Goal: Task Accomplishment & Management: Manage account settings

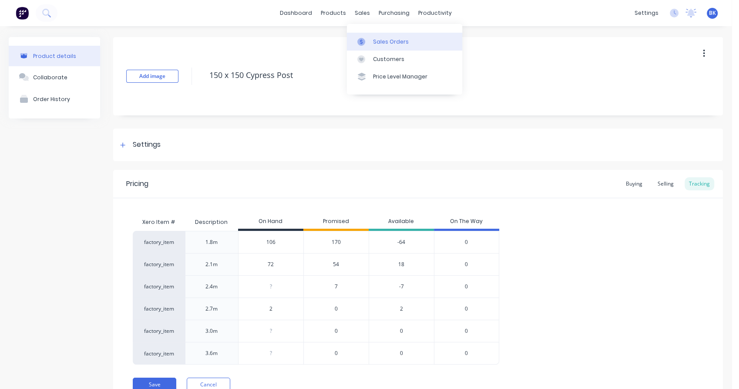
click at [366, 44] on div at bounding box center [363, 42] width 13 height 8
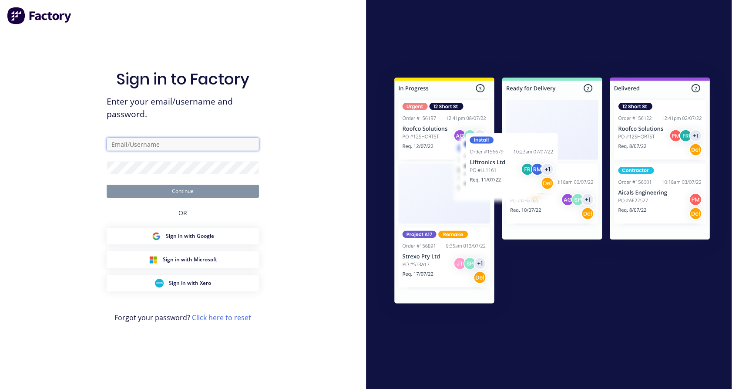
type input "[EMAIL_ADDRESS][DOMAIN_NAME]"
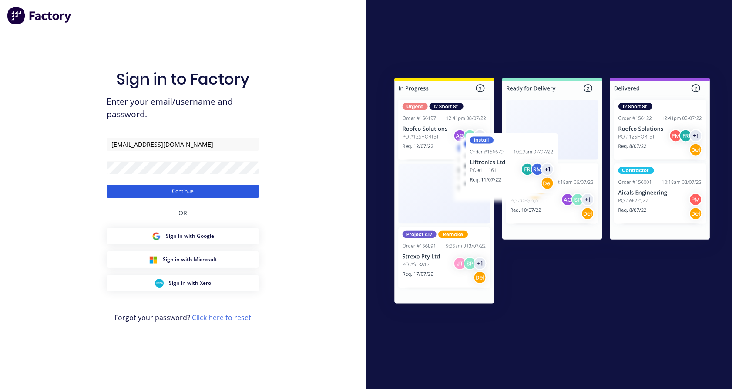
click at [207, 191] on button "Continue" at bounding box center [183, 191] width 152 height 13
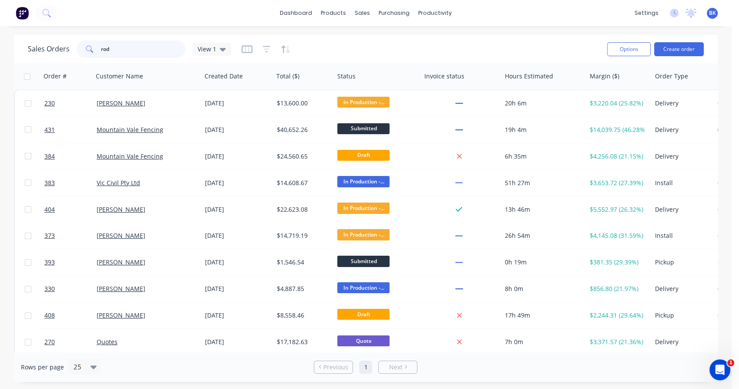
click at [145, 54] on input "rod" at bounding box center [143, 48] width 85 height 17
type input "r"
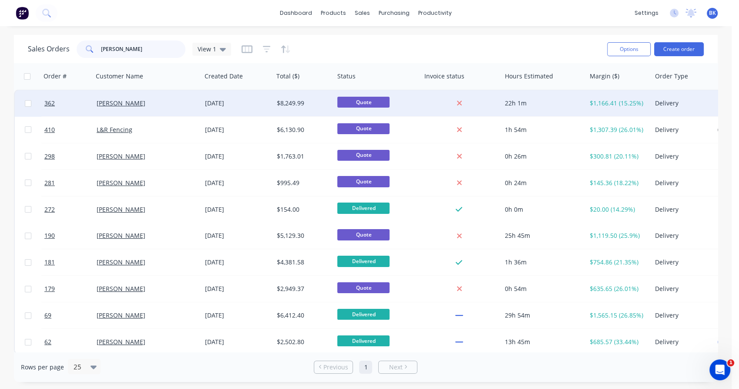
type input "[PERSON_NAME]"
click at [151, 105] on div "[PERSON_NAME]" at bounding box center [145, 103] width 97 height 9
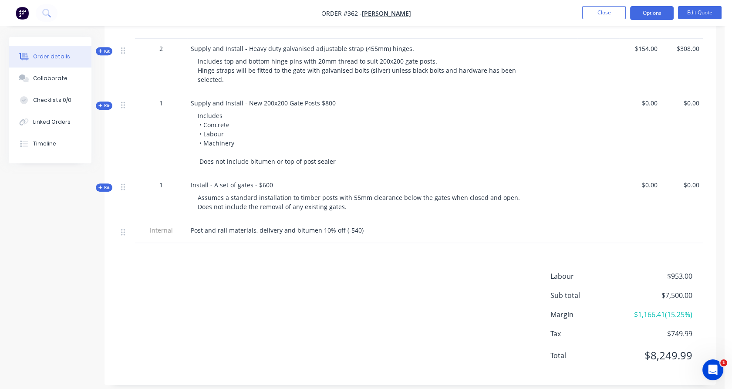
scroll to position [721, 0]
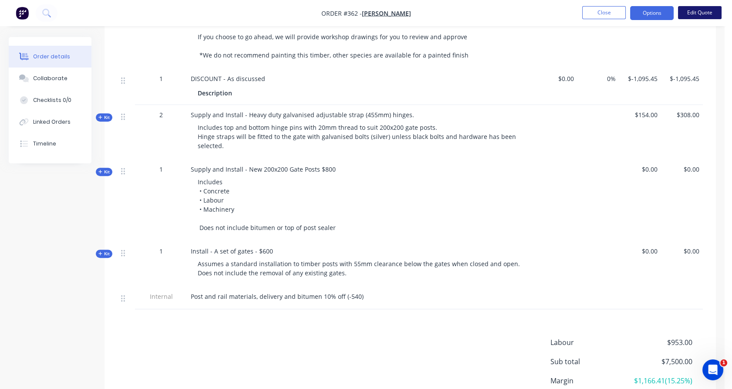
click at [700, 14] on button "Edit Quote" at bounding box center [700, 12] width 44 height 13
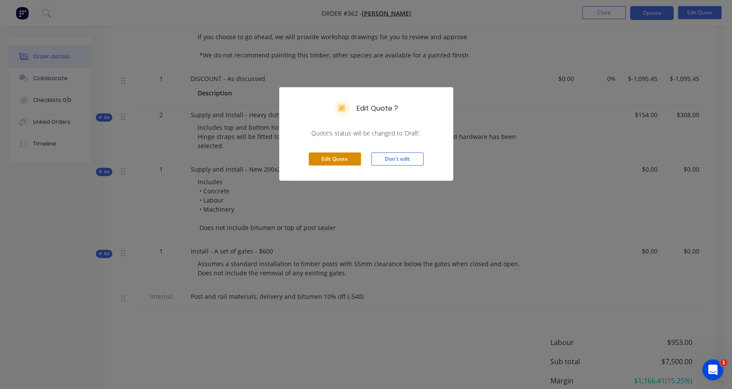
click at [353, 159] on button "Edit Quote" at bounding box center [335, 158] width 52 height 13
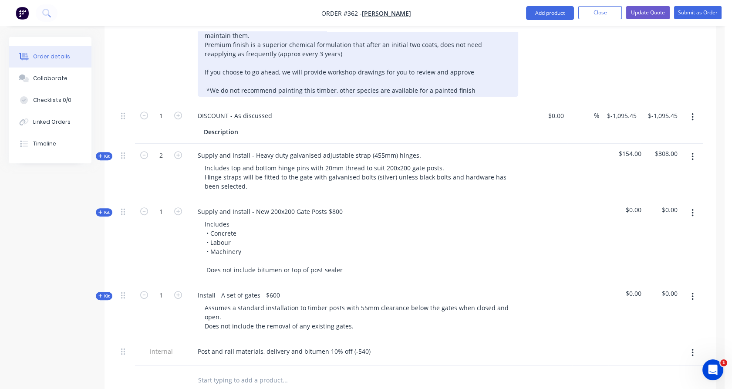
scroll to position [718, 0]
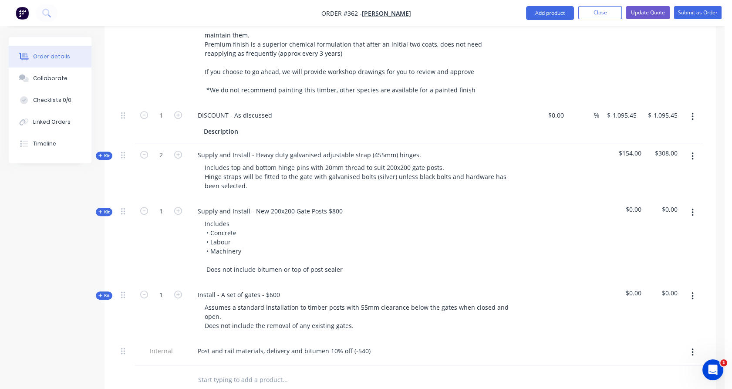
click at [104, 209] on span "Kit" at bounding box center [103, 212] width 11 height 7
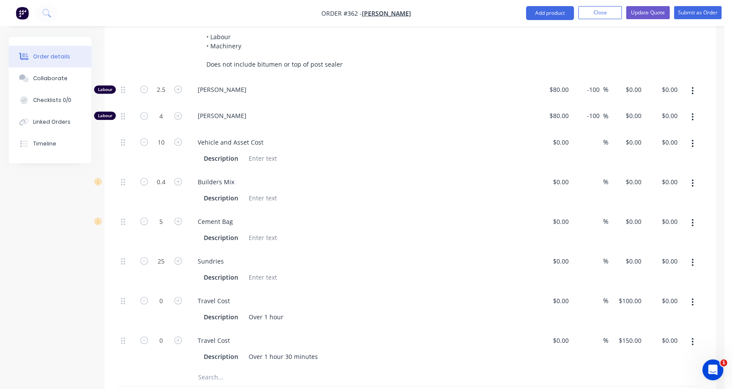
scroll to position [923, 0]
click at [641, 294] on input "100" at bounding box center [631, 300] width 27 height 13
click at [540, 289] on div "$0.00 $0.00" at bounding box center [554, 309] width 37 height 40
type input "$800.00"
click at [178, 297] on icon "button" at bounding box center [178, 301] width 8 height 8
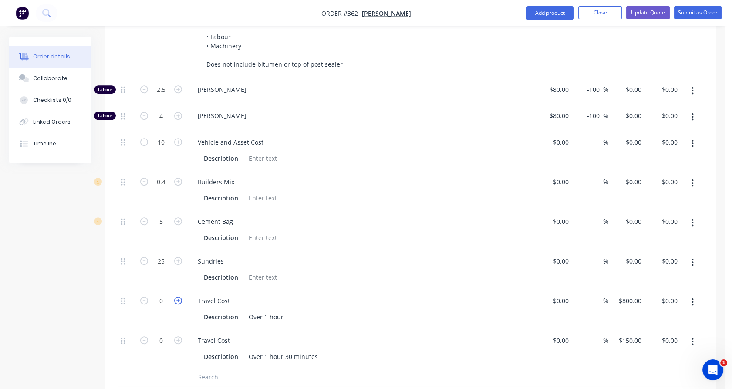
type input "1"
type input "$800.00"
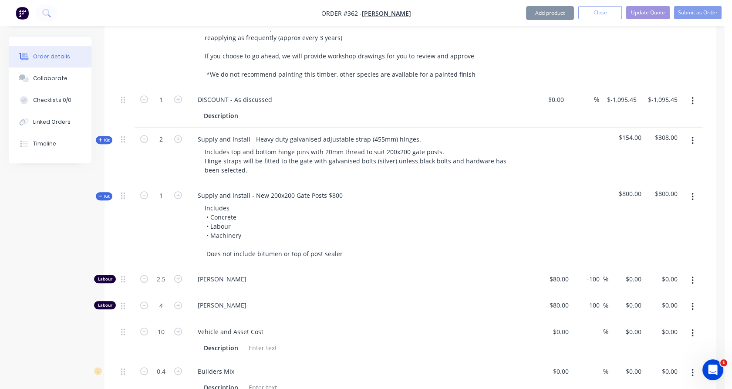
scroll to position [730, 0]
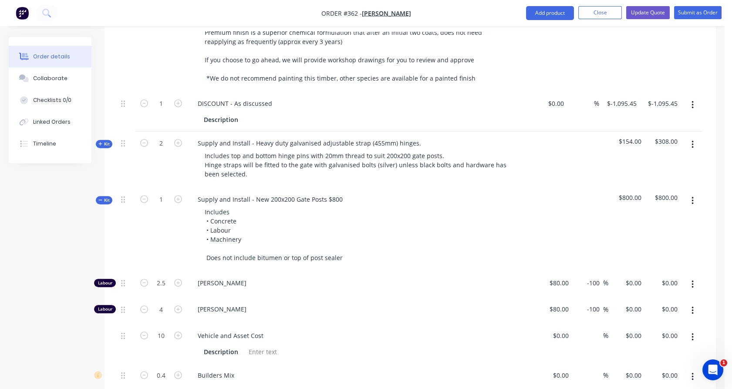
click at [107, 197] on span "Kit" at bounding box center [103, 200] width 11 height 7
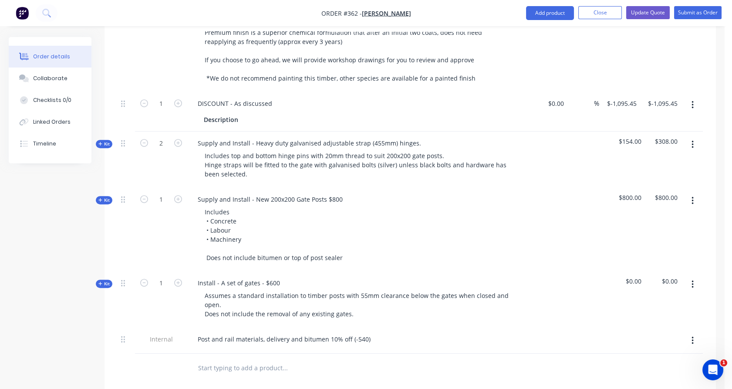
click at [104, 280] on span "Kit" at bounding box center [103, 283] width 11 height 7
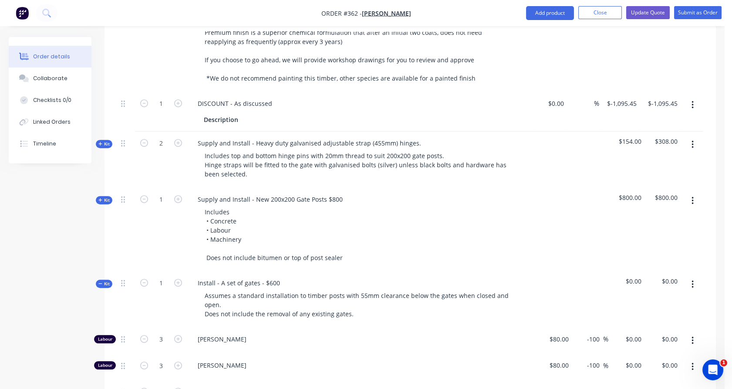
scroll to position [850, 0]
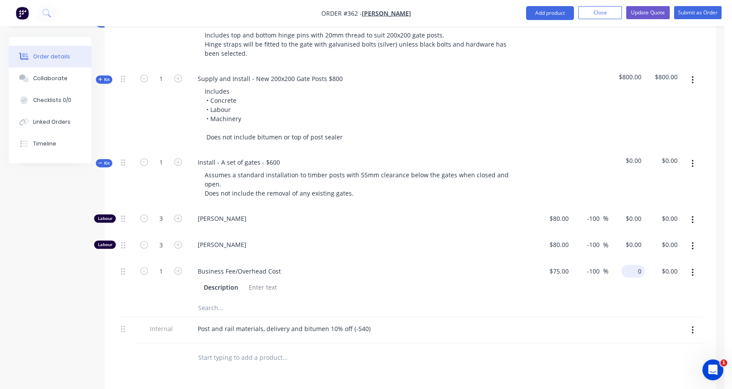
click at [634, 265] on input "0" at bounding box center [635, 271] width 20 height 13
type input "600"
type input "700"
type input "$600.00"
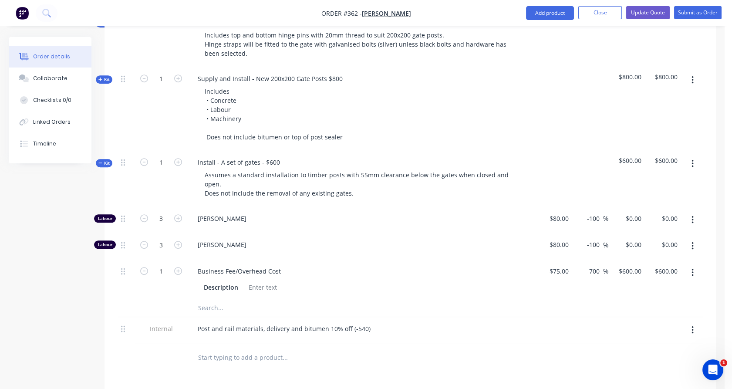
click at [639, 268] on div "$600.00 $600.00" at bounding box center [626, 280] width 37 height 40
click at [108, 160] on span "Kit" at bounding box center [103, 163] width 11 height 7
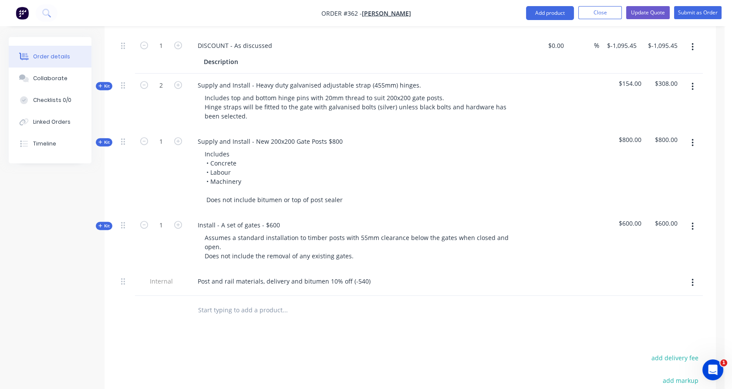
scroll to position [818, 0]
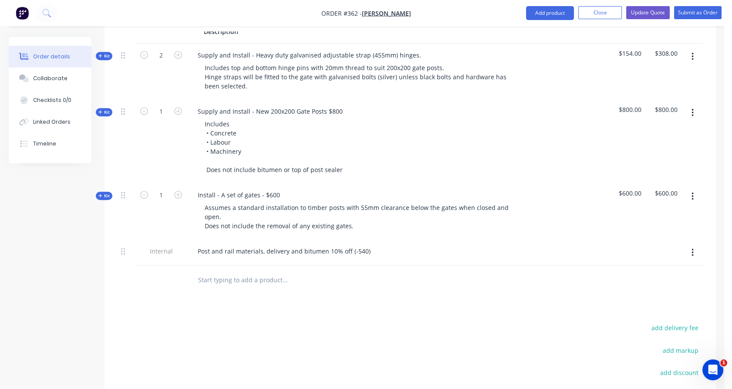
click at [272, 271] on input "text" at bounding box center [285, 279] width 174 height 17
type input "P"
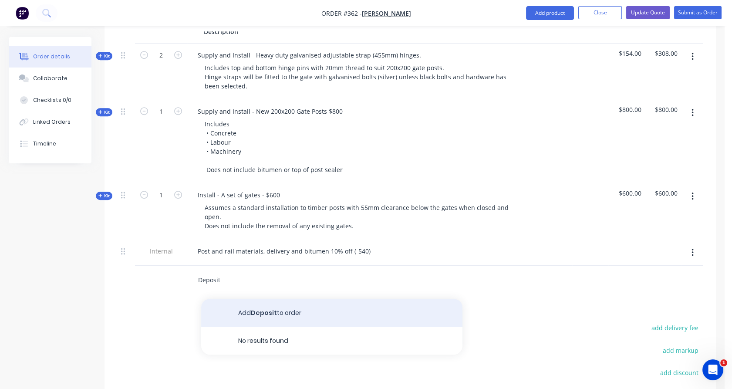
type input "Deposit"
click at [261, 299] on button "Add Deposit to order" at bounding box center [331, 313] width 261 height 28
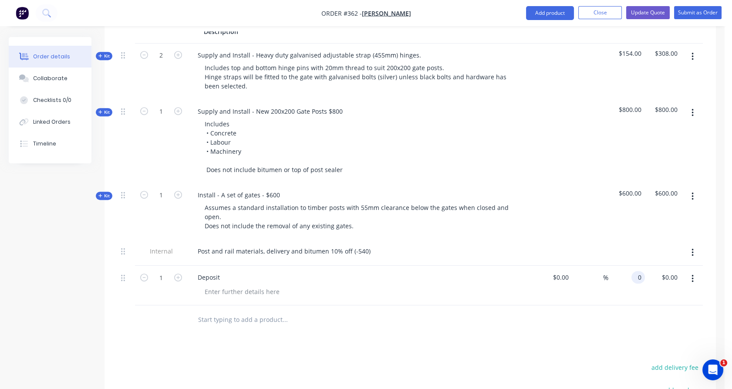
click at [638, 271] on input "0" at bounding box center [640, 277] width 10 height 13
type input "$-3,000.00"
click at [636, 307] on div at bounding box center [410, 319] width 585 height 28
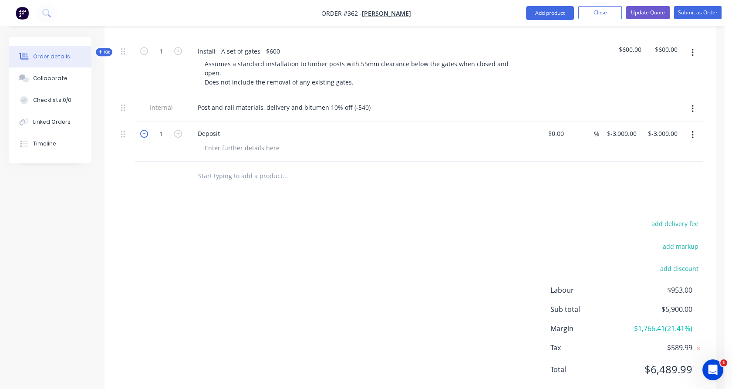
click at [143, 130] on icon "button" at bounding box center [144, 134] width 8 height 8
type input "0"
type input "$0.00"
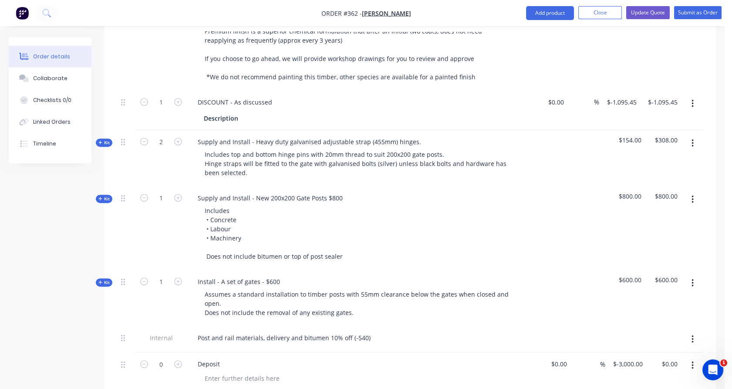
scroll to position [708, 0]
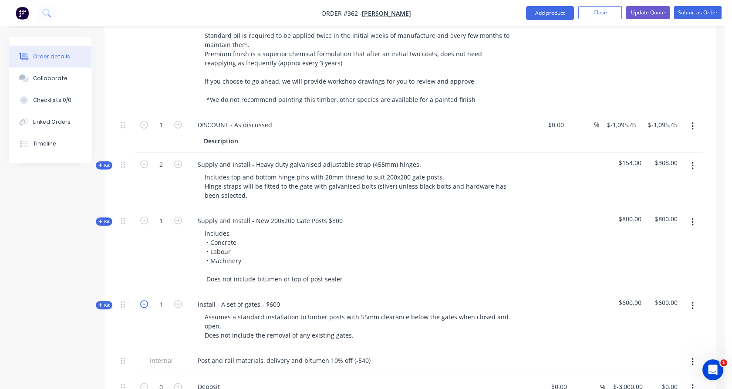
click at [142, 300] on icon "button" at bounding box center [144, 304] width 8 height 8
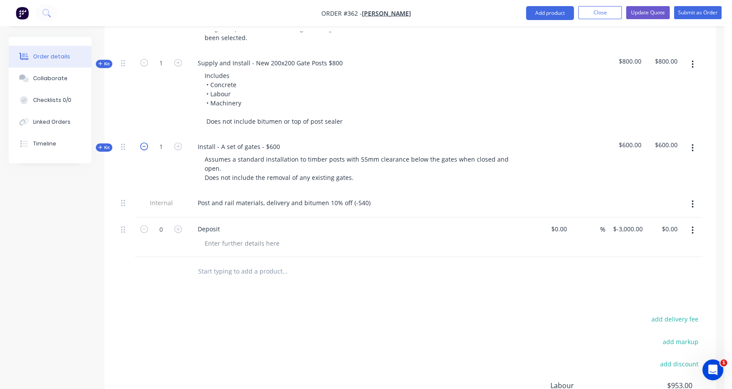
scroll to position [866, 0]
click at [225, 262] on input "text" at bounding box center [285, 270] width 174 height 17
type input "Balance of fence"
click at [276, 290] on button "Add Balance of fence to order" at bounding box center [331, 304] width 261 height 28
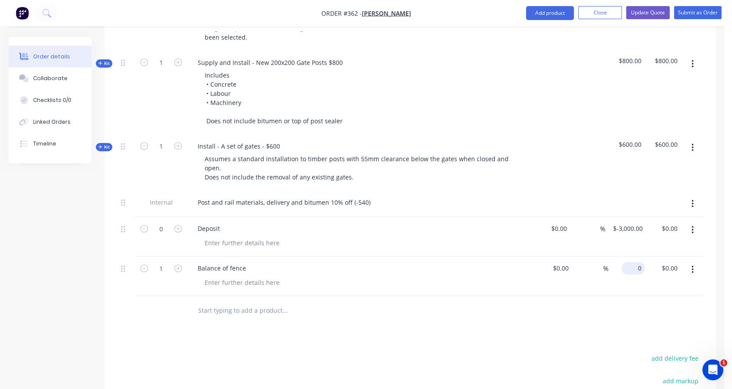
click at [634, 262] on div "0 $0.00" at bounding box center [633, 268] width 24 height 13
click at [632, 296] on div at bounding box center [410, 310] width 585 height 28
type input "$3,000.00"
click at [176, 225] on icon "button" at bounding box center [178, 229] width 8 height 8
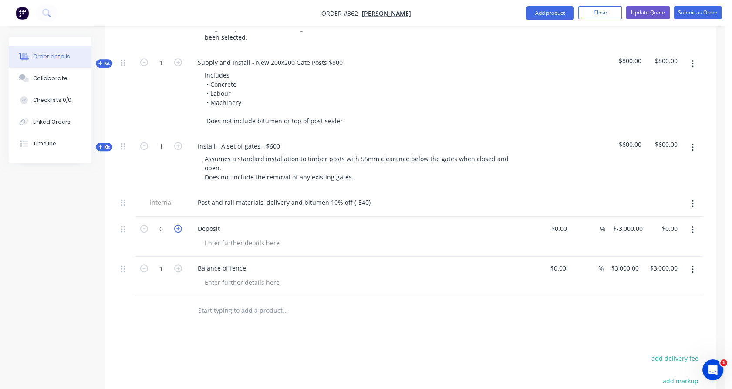
type input "1"
type input "$-3,000.00"
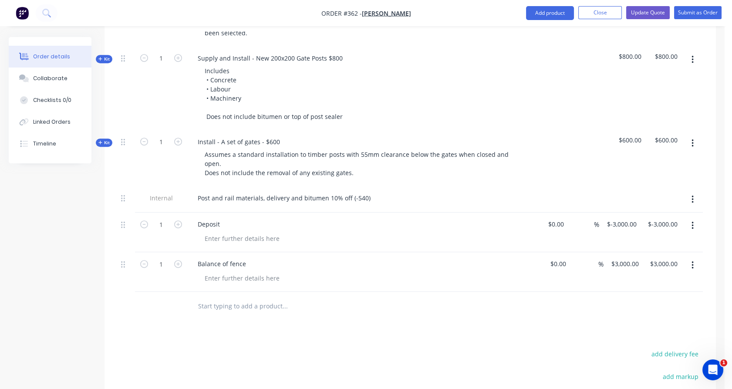
click at [223, 297] on input "text" at bounding box center [285, 305] width 174 height 17
click at [198, 297] on input "Payment to [PERSON_NAME]" at bounding box center [285, 305] width 174 height 17
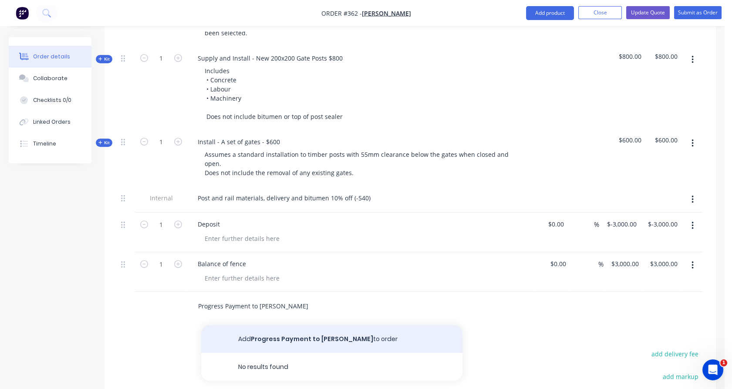
type input "Progress Payment to [PERSON_NAME]"
click at [307, 325] on button "Add Progress Payment to [PERSON_NAME] to order" at bounding box center [331, 339] width 261 height 28
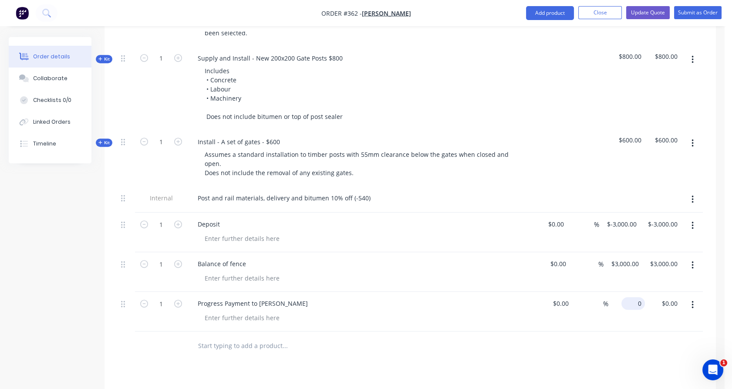
click at [636, 297] on input "0" at bounding box center [635, 303] width 20 height 13
click at [628, 297] on input "3000" at bounding box center [636, 303] width 18 height 13
type input "$-3,000.00"
click at [630, 331] on div at bounding box center [410, 345] width 585 height 28
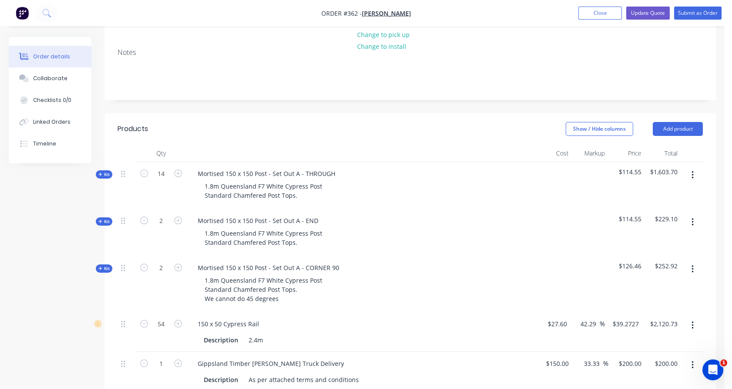
scroll to position [0, 0]
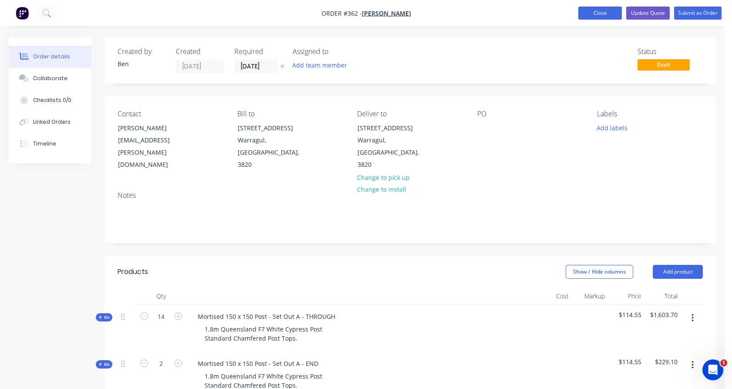
click at [582, 13] on button "Close" at bounding box center [600, 13] width 44 height 13
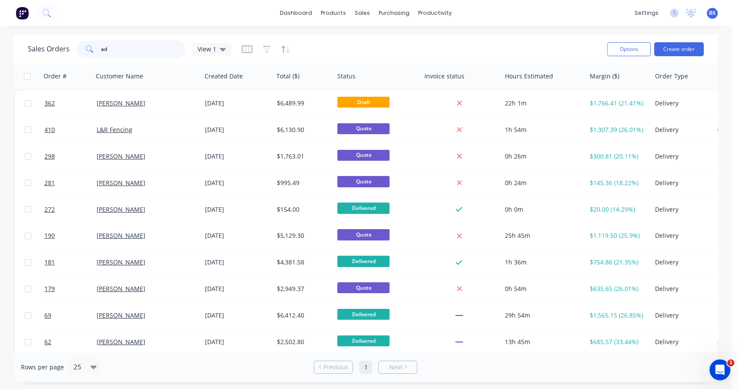
type input "a"
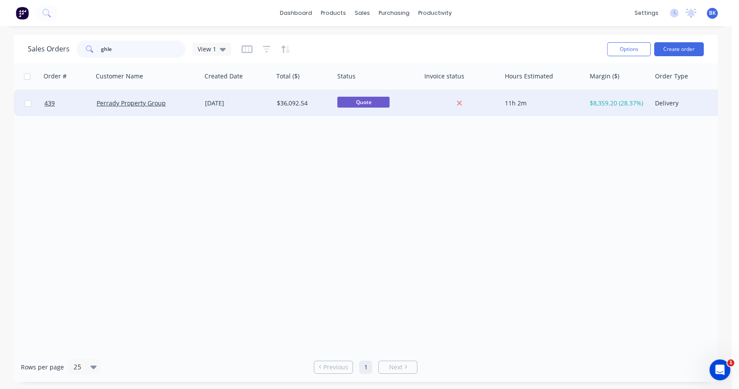
type input "ghle"
click at [188, 108] on div "Perrady Property Group" at bounding box center [147, 103] width 108 height 26
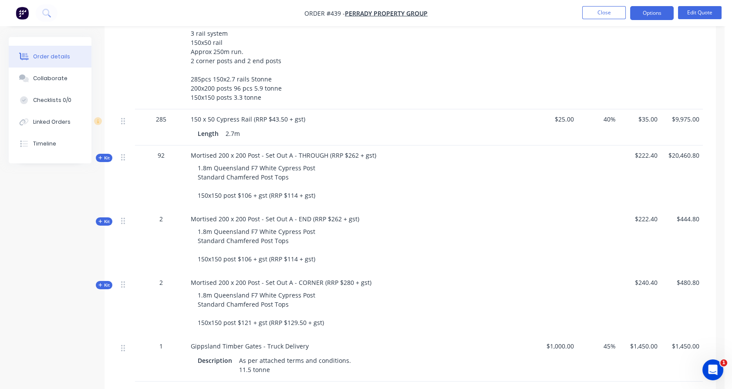
scroll to position [283, 0]
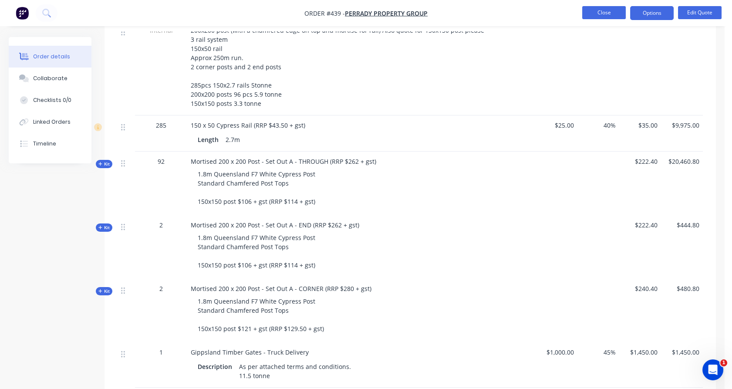
click at [595, 14] on button "Close" at bounding box center [604, 12] width 44 height 13
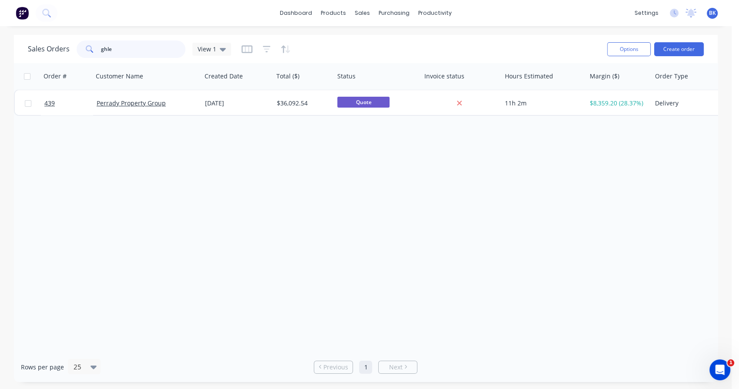
click at [142, 47] on input "ghle" at bounding box center [143, 48] width 85 height 17
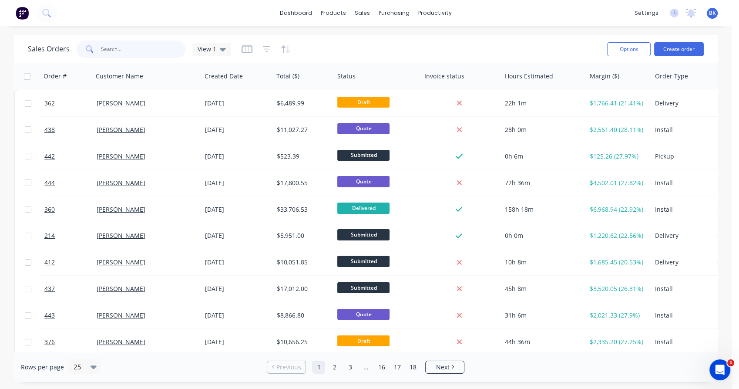
type input "r"
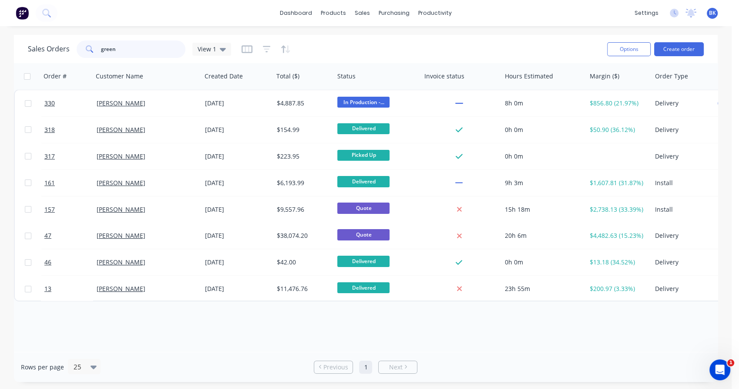
type input "green"
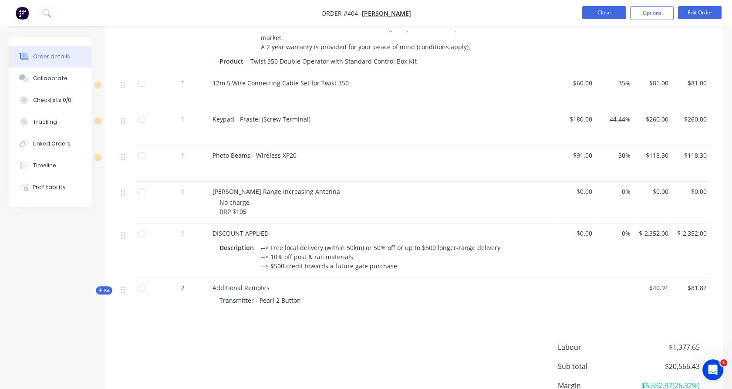
click at [607, 18] on button "Close" at bounding box center [604, 12] width 44 height 13
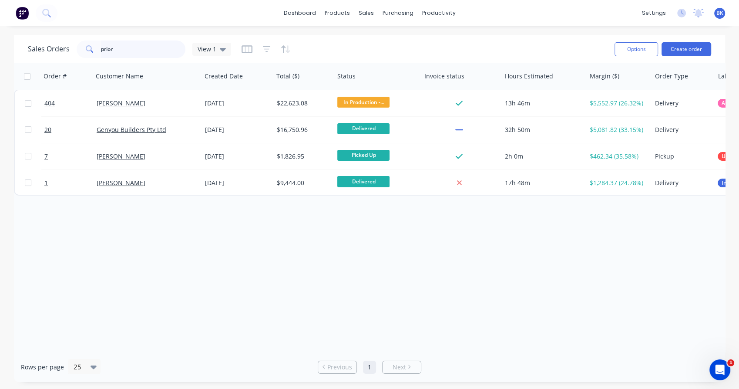
click at [160, 53] on input "prior" at bounding box center [143, 48] width 85 height 17
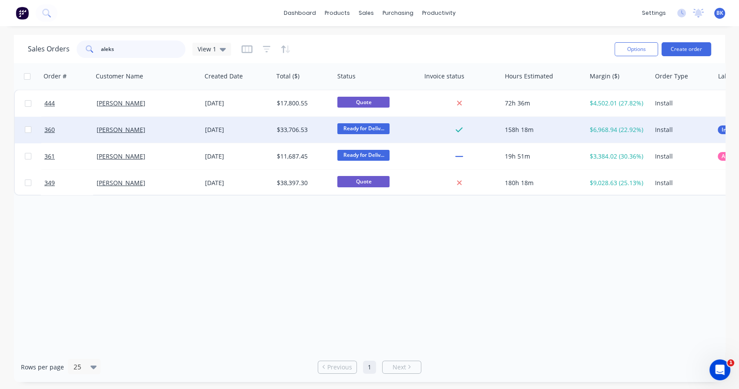
type input "aleks"
click at [372, 130] on span "Ready for Deliv..." at bounding box center [363, 128] width 52 height 11
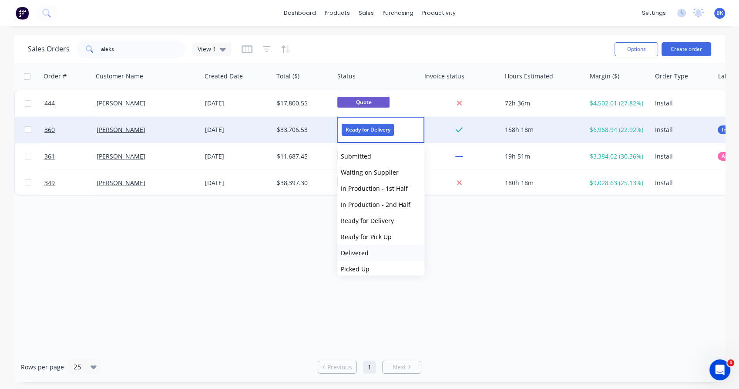
click at [372, 254] on button "Delivered" at bounding box center [380, 253] width 87 height 16
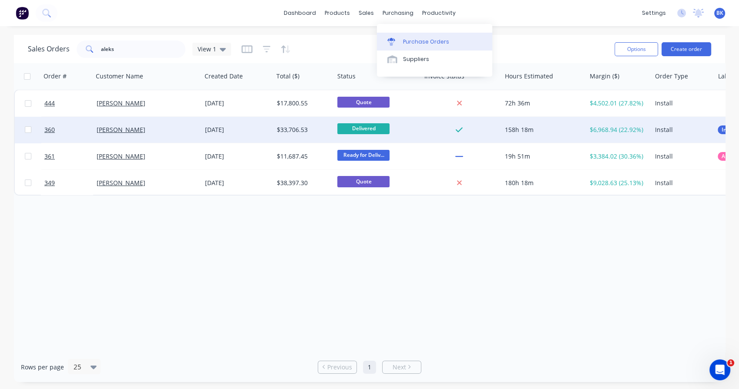
click at [410, 40] on div "Purchase Orders" at bounding box center [426, 42] width 46 height 8
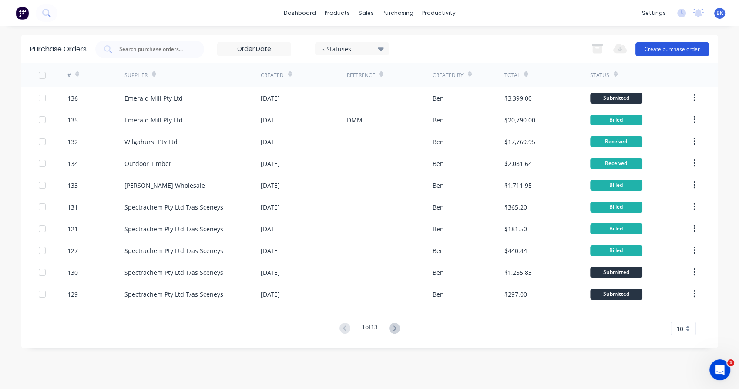
click at [690, 49] on button "Create purchase order" at bounding box center [673, 49] width 74 height 14
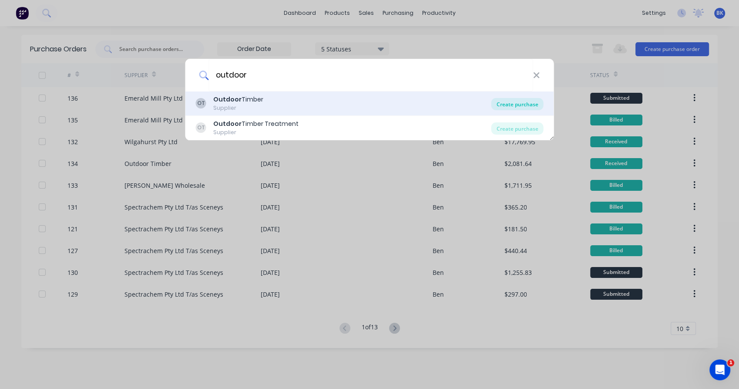
type input "outdoor"
click at [526, 107] on div "Create purchase" at bounding box center [518, 104] width 52 height 12
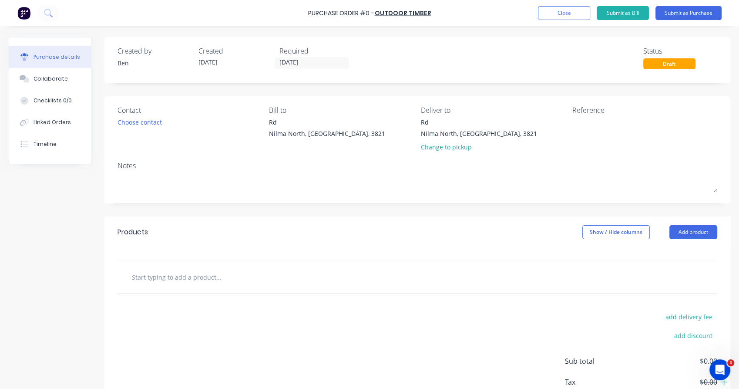
click at [171, 274] on input "text" at bounding box center [218, 276] width 174 height 17
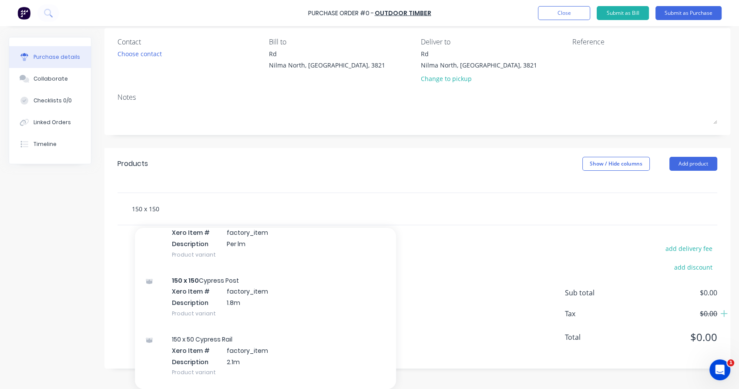
scroll to position [224, 0]
type input "150 x 150"
click at [259, 320] on div "150 x 150 Cypress Post Xero Item # factory_item Description 1.8m Product variant" at bounding box center [265, 296] width 261 height 59
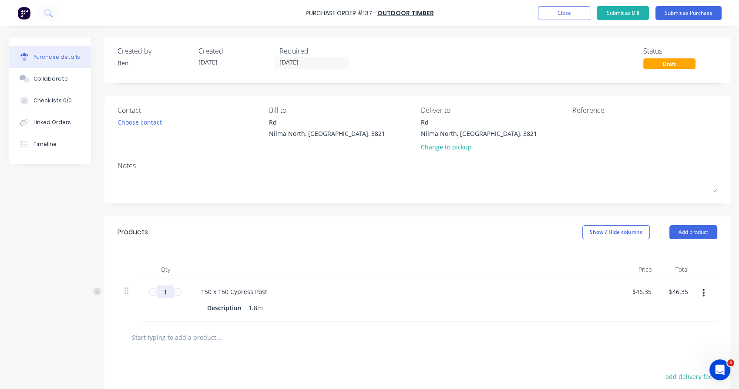
click at [170, 294] on input "1" at bounding box center [165, 291] width 17 height 13
type input "3"
type input "$139.05"
type input "30"
type input "$1,390.50"
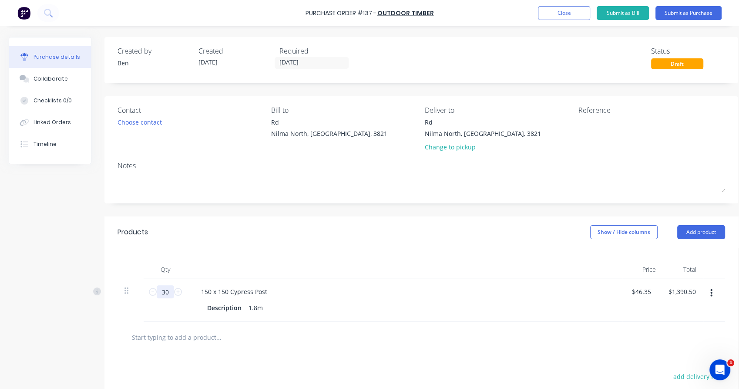
type input "30"
click at [177, 307] on div "30 30" at bounding box center [166, 299] width 44 height 43
click at [197, 340] on input "text" at bounding box center [218, 336] width 174 height 17
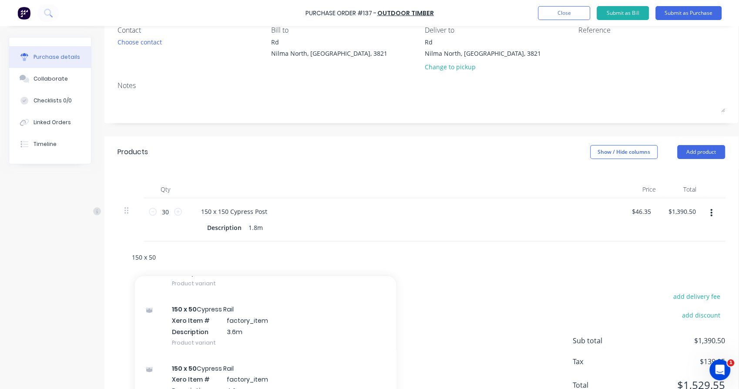
scroll to position [480, 0]
type input "150 x 50"
click at [229, 332] on div "150 x 50 Cypress Rail Xero Item # factory_item Description 3.6m Product variant" at bounding box center [265, 325] width 261 height 59
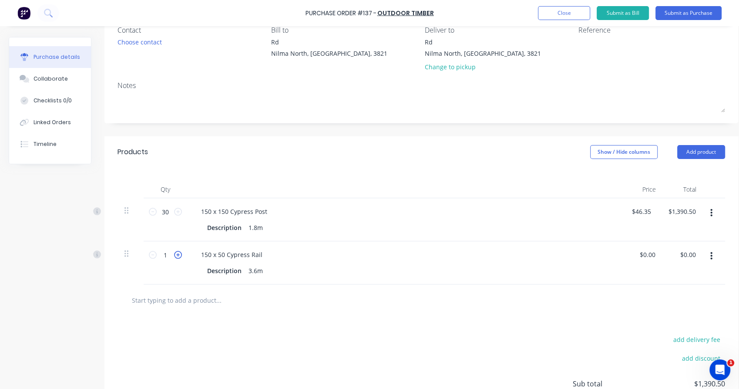
click at [178, 252] on icon at bounding box center [178, 255] width 8 height 8
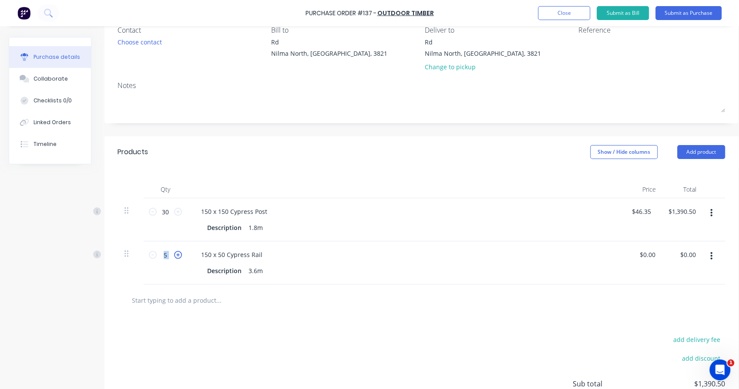
type input "6"
drag, startPoint x: 178, startPoint y: 252, endPoint x: 176, endPoint y: 272, distance: 19.6
click at [176, 272] on div "6 6" at bounding box center [166, 262] width 44 height 43
click at [212, 307] on input "text" at bounding box center [218, 299] width 174 height 17
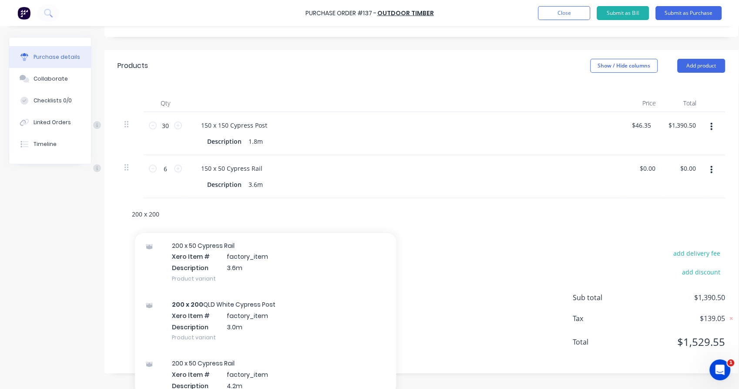
scroll to position [573, 0]
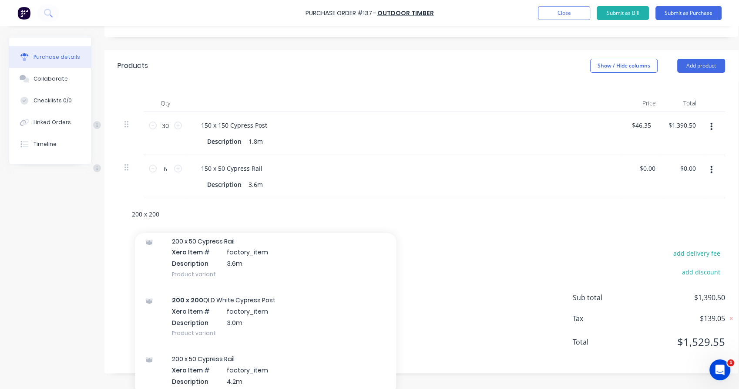
type input "200 x 200"
click at [227, 304] on div "200 x 200 QLD White Cypress Post Xero Item # factory_item Description 3.0m Prod…" at bounding box center [265, 316] width 261 height 59
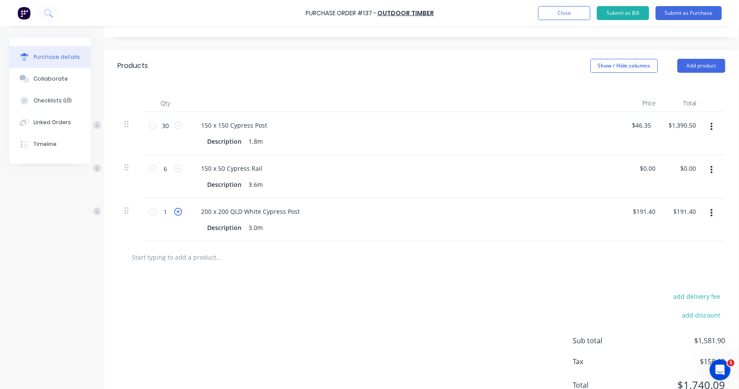
click at [180, 210] on icon at bounding box center [178, 212] width 8 height 8
type input "2"
type input "$382.80"
click at [180, 210] on icon at bounding box center [178, 212] width 8 height 8
type input "3"
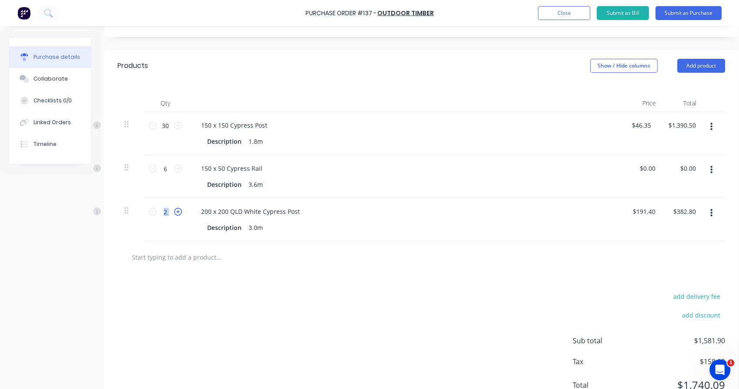
type input "$574.20"
click at [180, 210] on icon at bounding box center [178, 212] width 8 height 8
type input "4"
type input "$765.60"
drag, startPoint x: 180, startPoint y: 210, endPoint x: 190, endPoint y: 245, distance: 36.2
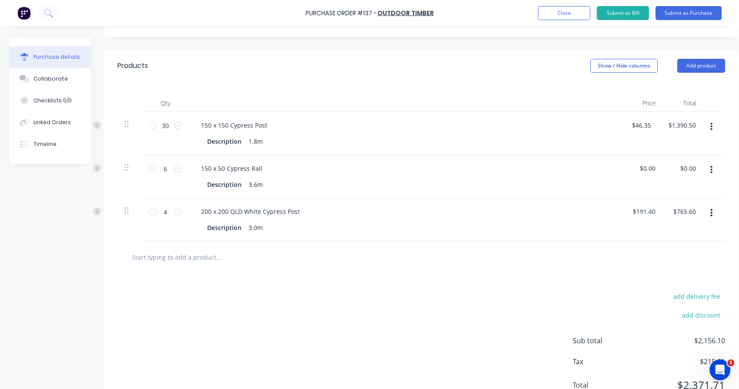
click at [190, 245] on div at bounding box center [422, 257] width 608 height 32
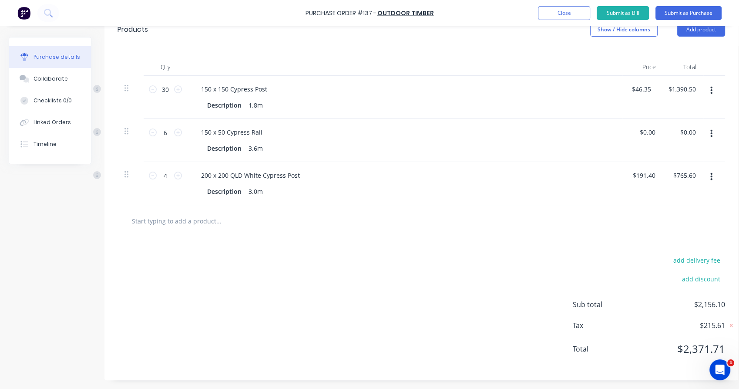
click at [212, 212] on input "text" at bounding box center [218, 220] width 174 height 17
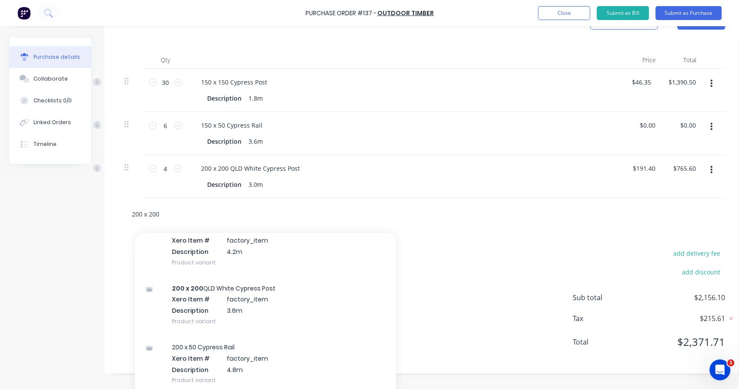
scroll to position [719, 0]
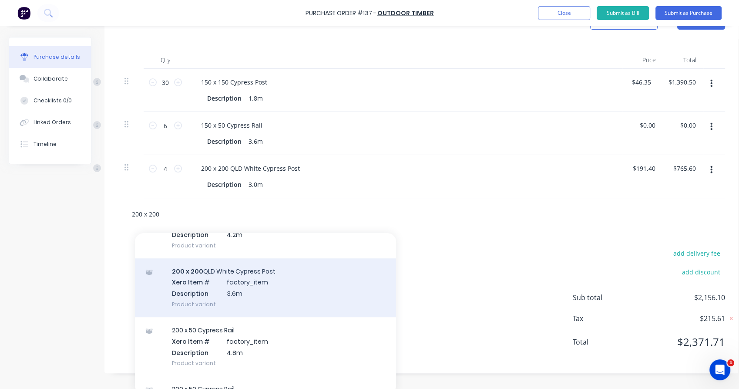
type input "200 x 200"
click at [243, 271] on div "200 x 200 QLD White Cypress Post Xero Item # factory_item Description 3.6m Prod…" at bounding box center [265, 287] width 261 height 59
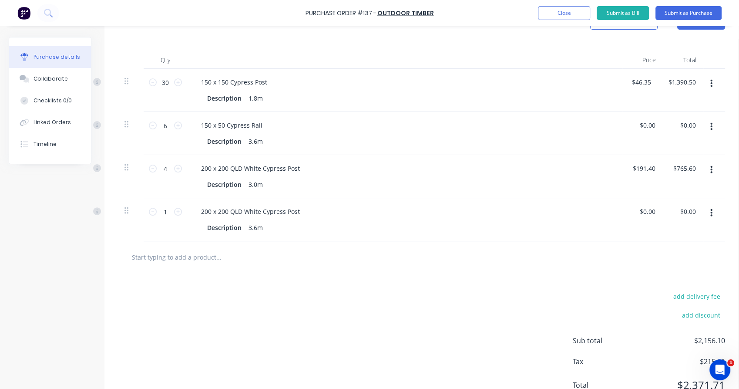
click at [191, 243] on div at bounding box center [422, 257] width 608 height 32
click at [181, 257] on input "text" at bounding box center [218, 256] width 174 height 17
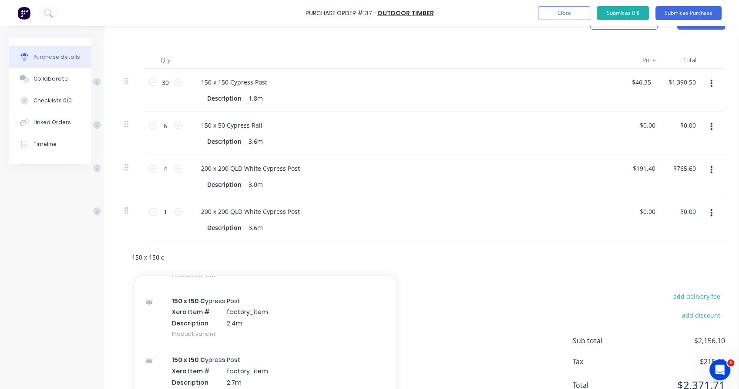
scroll to position [549, 0]
type input "150 x 150 c"
click at [210, 308] on div "150 x 150 C ypress Post Xero Item # factory_item Description 2.4m Product varia…" at bounding box center [265, 315] width 261 height 59
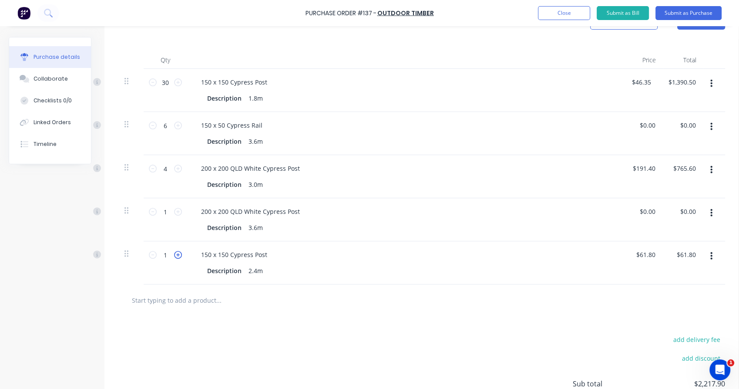
click at [179, 254] on icon at bounding box center [178, 255] width 8 height 8
type input "2"
type input "$123.60"
click at [179, 254] on icon at bounding box center [178, 255] width 8 height 8
type input "3"
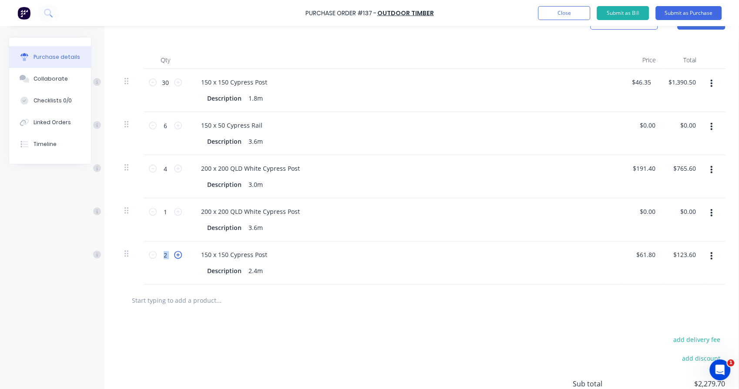
type input "$185.40"
click at [179, 254] on icon at bounding box center [178, 255] width 8 height 8
type input "4"
type input "$247.20"
drag, startPoint x: 179, startPoint y: 254, endPoint x: 178, endPoint y: 268, distance: 14.0
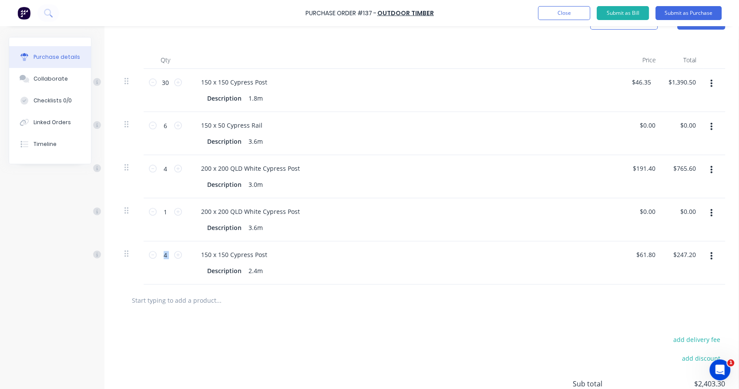
click at [178, 268] on div "4 4" at bounding box center [166, 262] width 44 height 43
click at [145, 274] on div "4 4" at bounding box center [166, 262] width 44 height 43
click at [181, 256] on icon at bounding box center [178, 255] width 8 height 8
type input "5"
type input "$309.00"
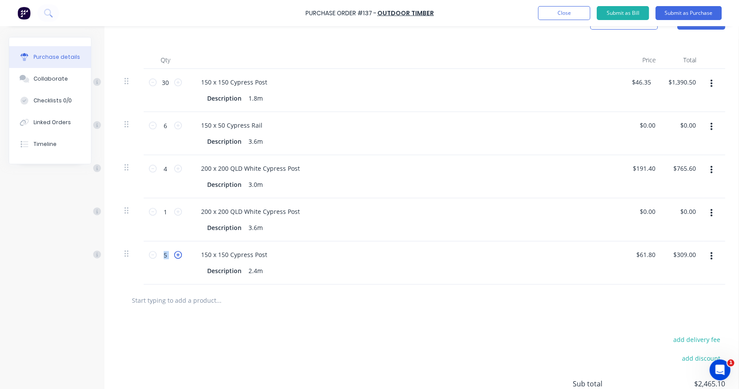
click at [181, 256] on icon at bounding box center [178, 255] width 8 height 8
type input "6"
type input "$370.80"
drag, startPoint x: 181, startPoint y: 256, endPoint x: 366, endPoint y: 274, distance: 186.3
click at [366, 274] on div "Description 2.4m" at bounding box center [403, 270] width 399 height 13
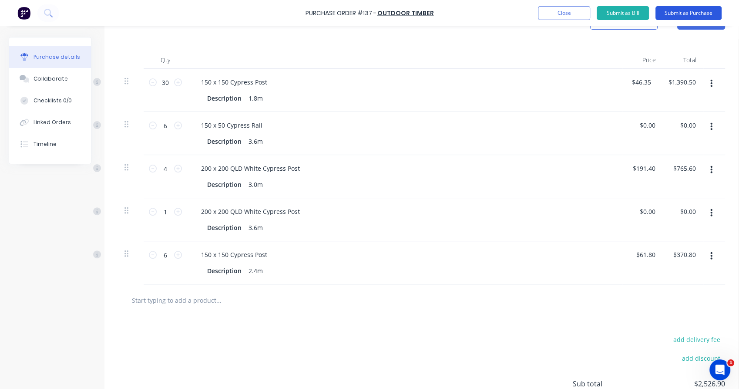
click at [684, 13] on button "Submit as Purchase" at bounding box center [689, 13] width 66 height 14
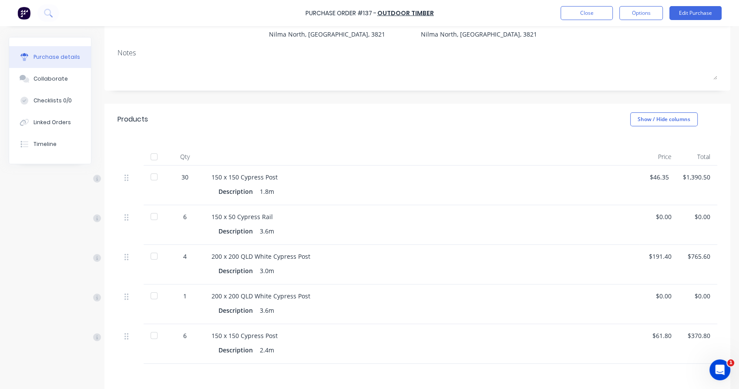
scroll to position [0, 0]
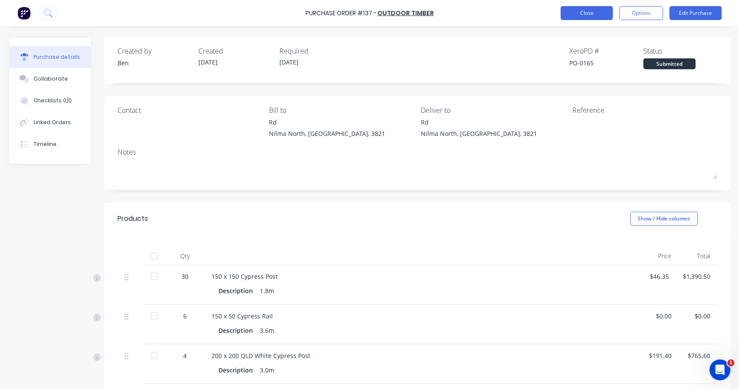
click at [589, 13] on button "Close" at bounding box center [587, 13] width 52 height 14
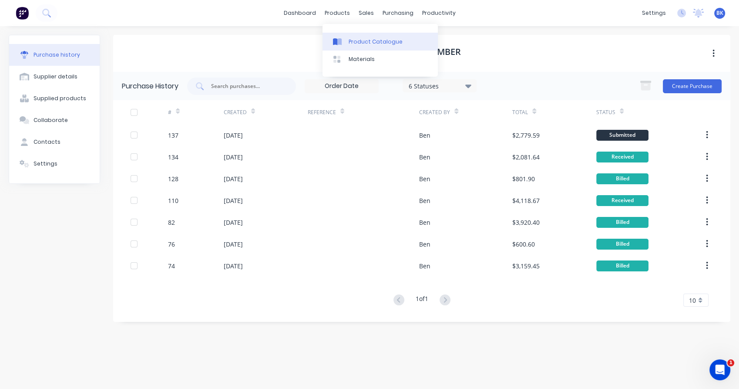
click at [353, 40] on div "Product Catalogue" at bounding box center [376, 42] width 54 height 8
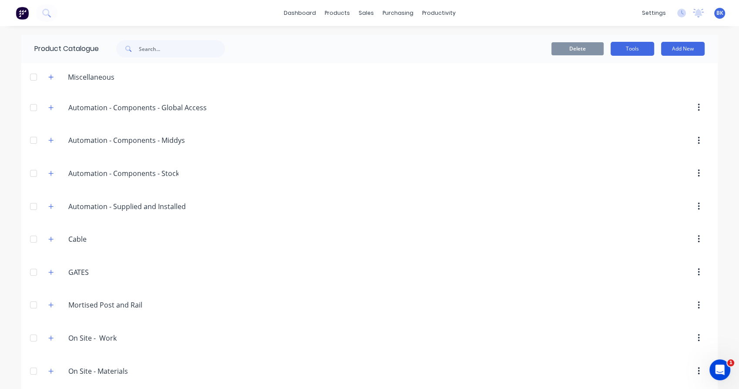
click at [626, 50] on button "Tools" at bounding box center [633, 49] width 44 height 14
click at [620, 86] on div "Stocktake" at bounding box center [613, 88] width 67 height 13
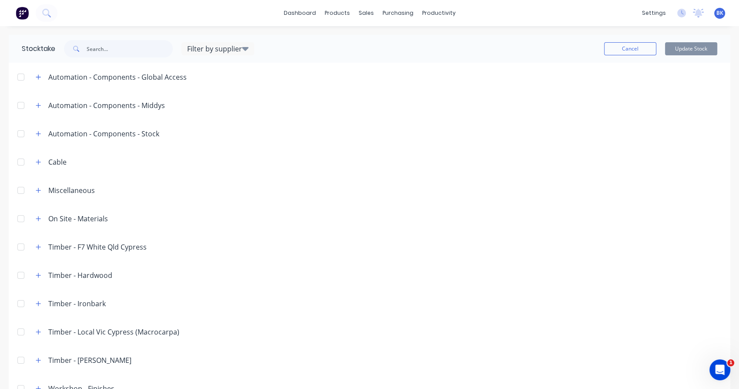
scroll to position [107, 0]
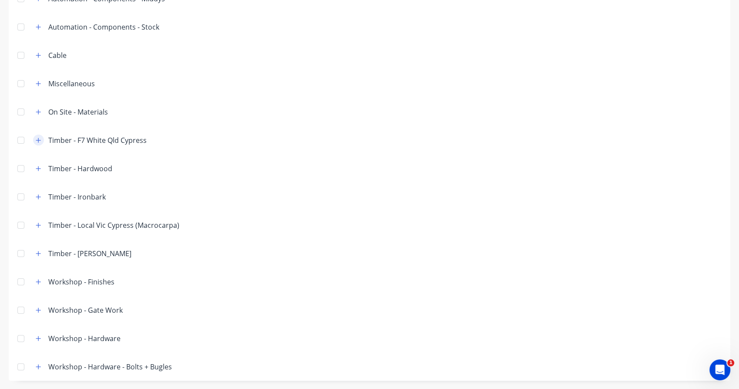
click at [38, 140] on icon "button" at bounding box center [38, 140] width 5 height 5
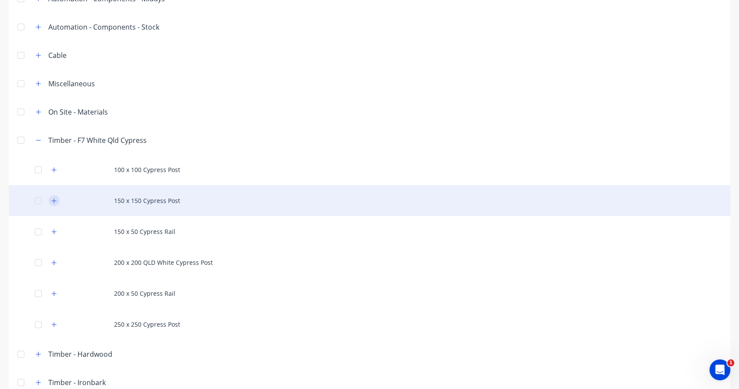
click at [56, 199] on icon "button" at bounding box center [53, 201] width 5 height 6
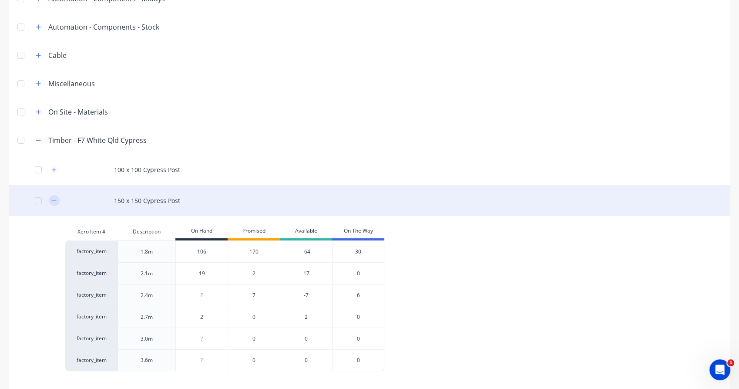
click at [56, 199] on icon "button" at bounding box center [53, 201] width 5 height 6
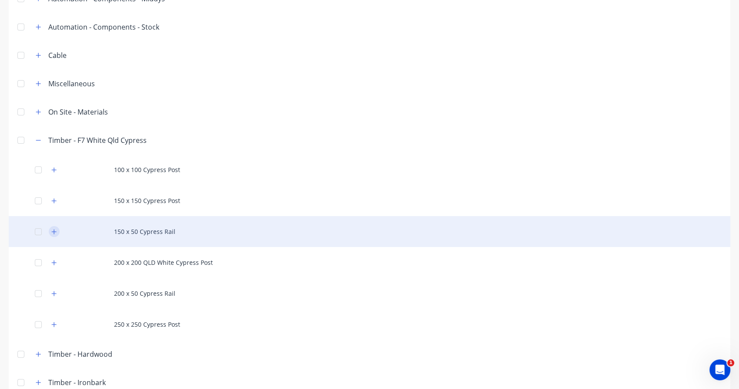
click at [52, 234] on button "button" at bounding box center [54, 231] width 11 height 11
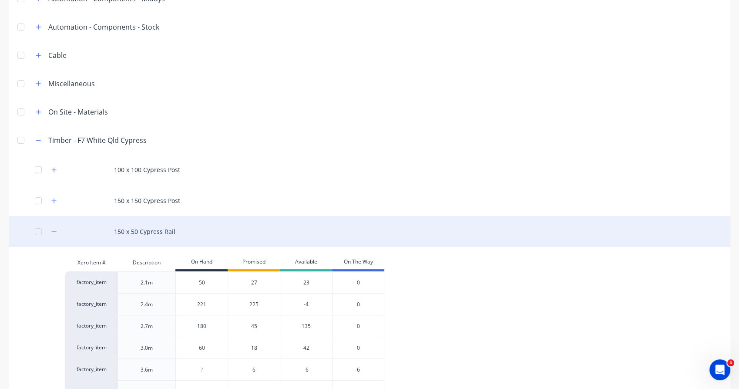
click at [47, 229] on div at bounding box center [38, 231] width 17 height 17
click at [57, 232] on button "button" at bounding box center [54, 231] width 11 height 11
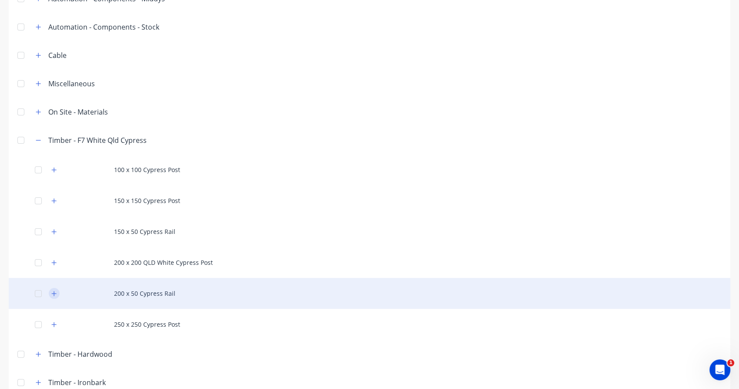
click at [54, 290] on icon "button" at bounding box center [53, 293] width 5 height 6
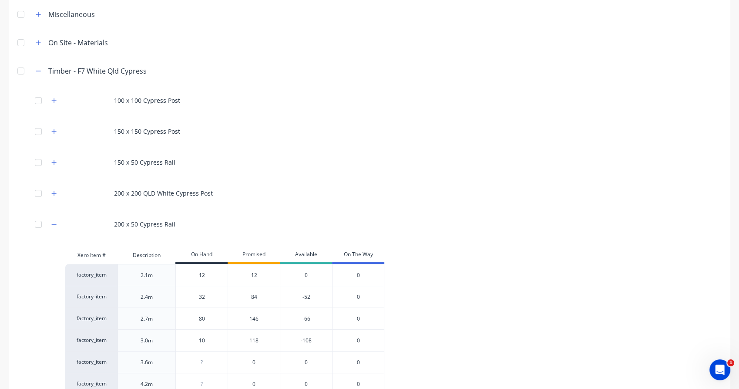
scroll to position [0, 0]
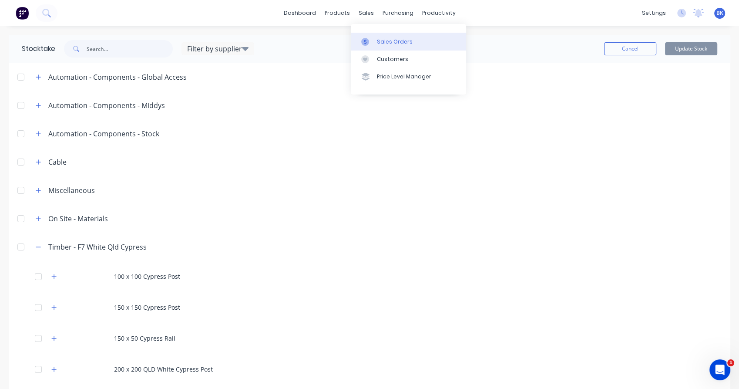
click at [380, 39] on div "Sales Orders" at bounding box center [395, 42] width 36 height 8
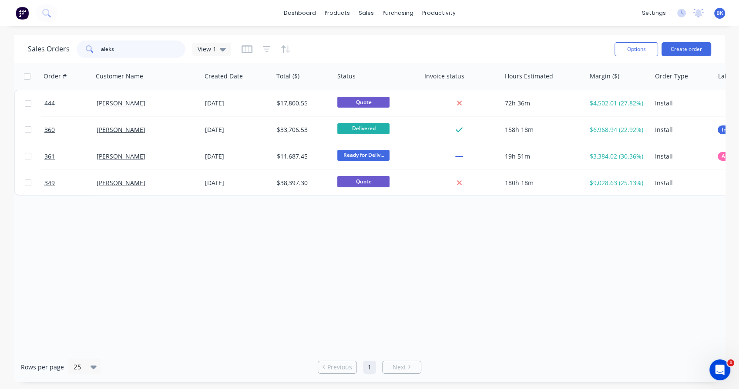
click at [132, 46] on input "aleks" at bounding box center [143, 48] width 85 height 17
type input "a"
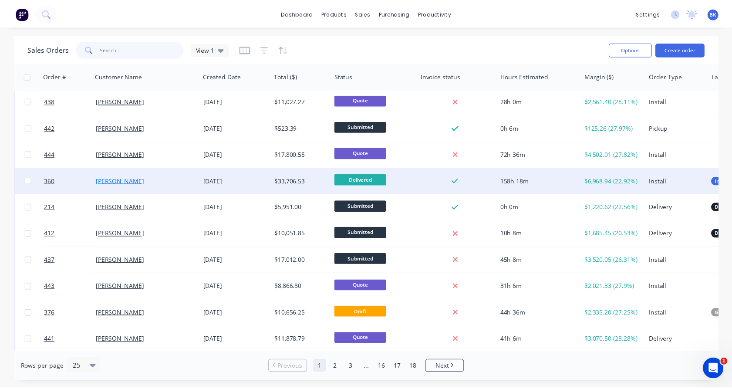
scroll to position [36, 0]
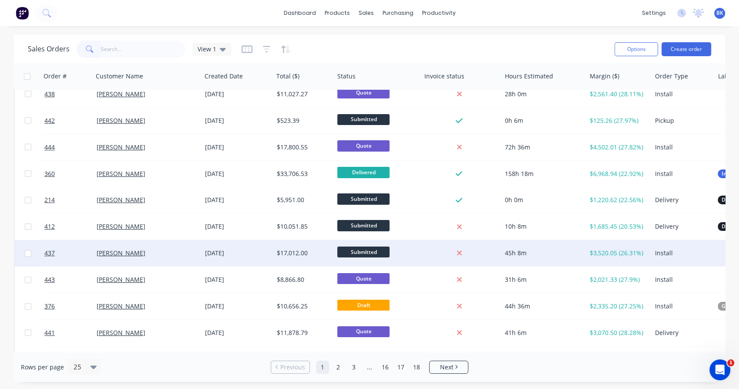
click at [170, 251] on div "[PERSON_NAME]" at bounding box center [145, 253] width 97 height 9
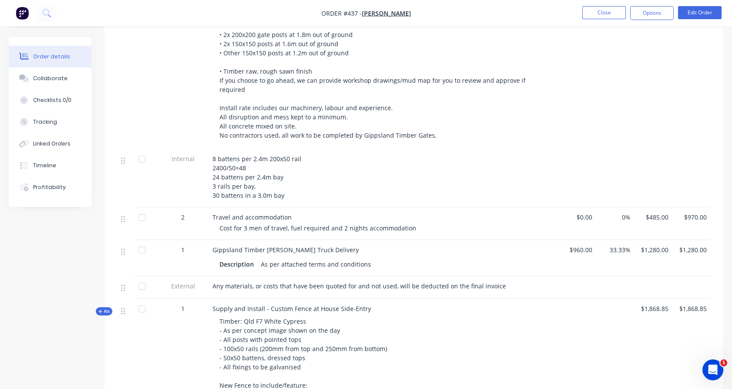
scroll to position [645, 0]
